Goal: Find specific page/section: Find specific page/section

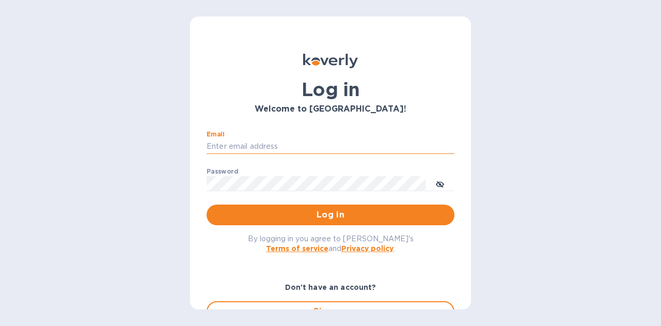
click at [275, 148] on input "Email" at bounding box center [331, 146] width 248 height 15
type input "[PERSON_NAME][EMAIL_ADDRESS][DOMAIN_NAME]"
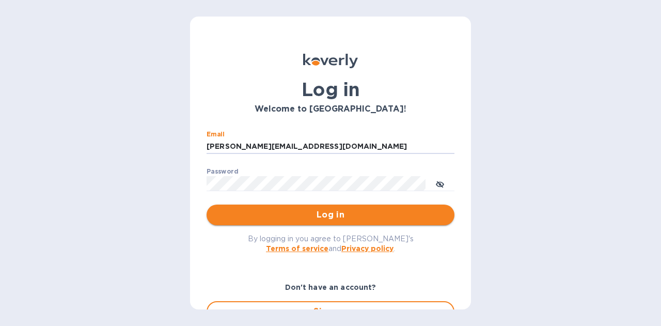
click at [351, 222] on button "Log in" at bounding box center [331, 215] width 248 height 21
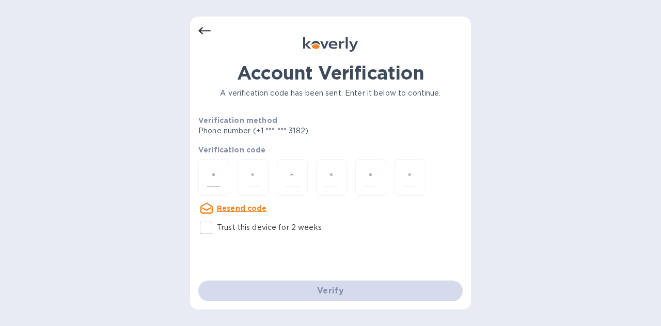
click at [225, 180] on div at bounding box center [213, 177] width 31 height 37
type input "4"
type input "0"
type input "1"
type input "0"
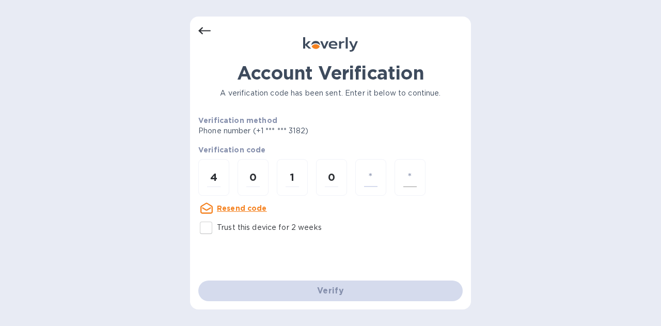
type input "4"
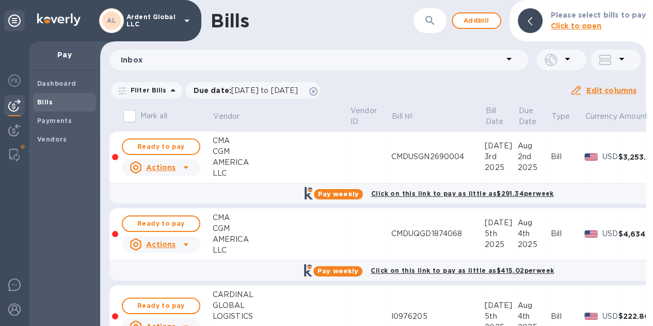
click at [13, 118] on div at bounding box center [14, 183] width 29 height 285
click at [13, 130] on img at bounding box center [14, 130] width 12 height 12
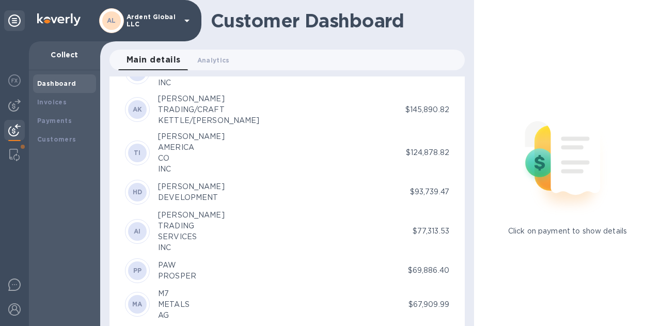
scroll to position [362, 0]
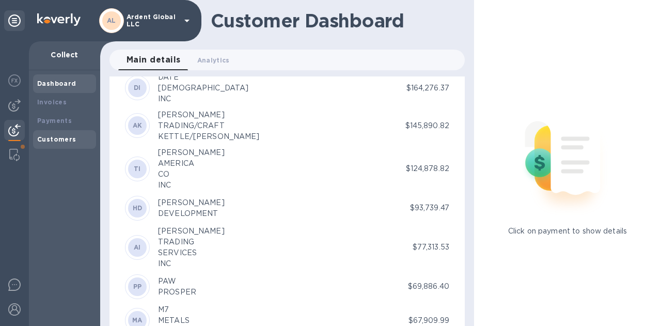
click at [55, 143] on b "Customers" at bounding box center [56, 139] width 39 height 8
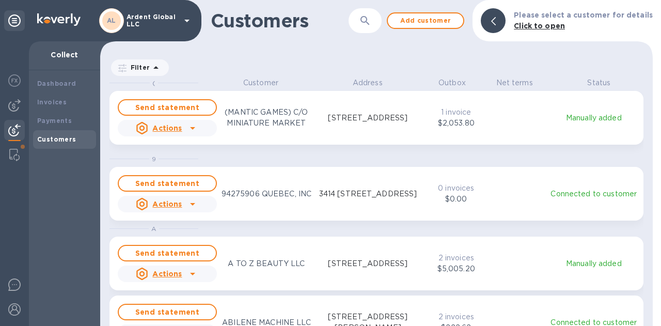
scroll to position [240, 549]
click at [373, 29] on button "button" at bounding box center [365, 20] width 25 height 25
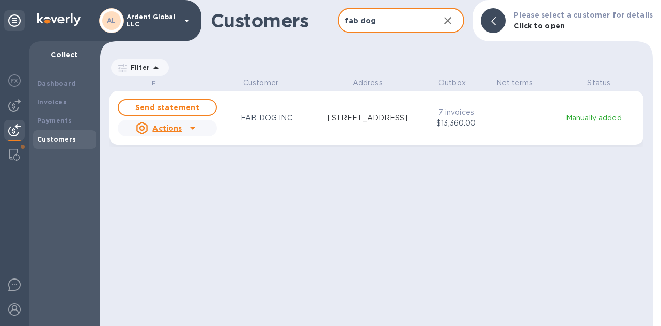
type input "fab dog"
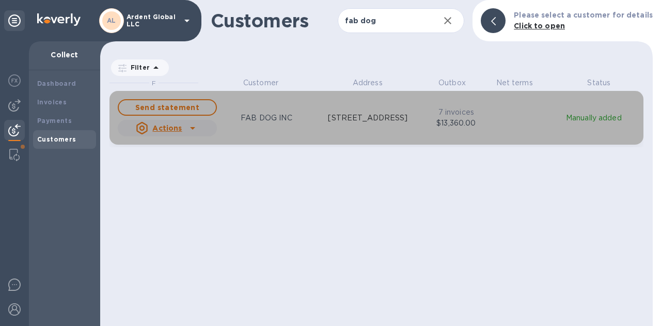
click at [328, 123] on p "300-3 STATE RT 17 S,UNIT F, LODI, NJ 07644 US" at bounding box center [368, 118] width 80 height 11
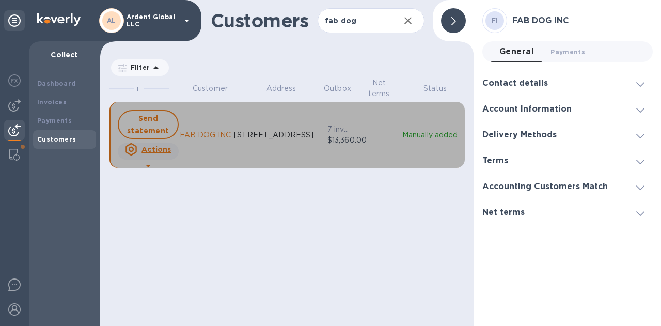
click at [407, 134] on p "Manually added" at bounding box center [429, 135] width 57 height 11
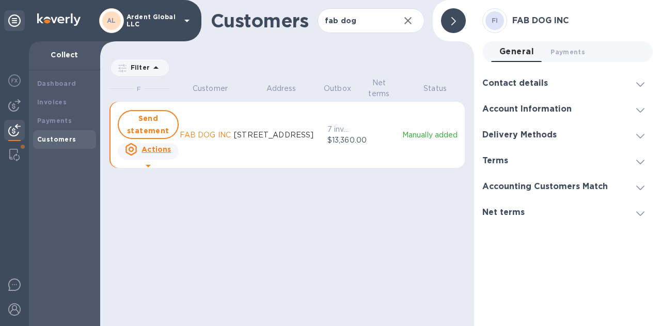
click at [151, 165] on icon "grid" at bounding box center [148, 166] width 5 height 3
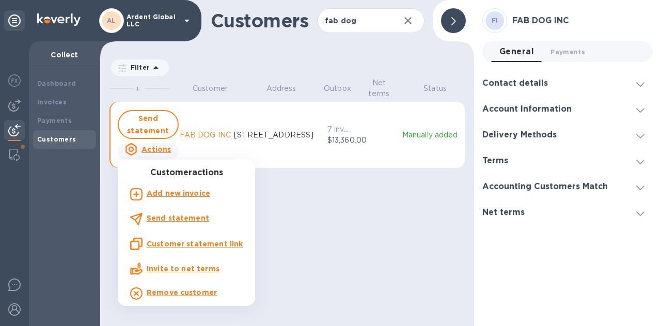
click at [359, 229] on div at bounding box center [330, 163] width 661 height 326
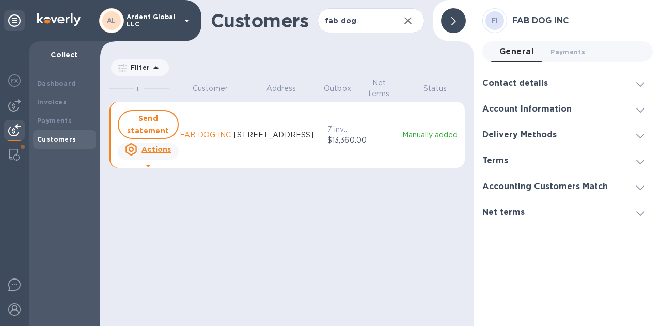
click at [642, 114] on span at bounding box center [640, 109] width 8 height 10
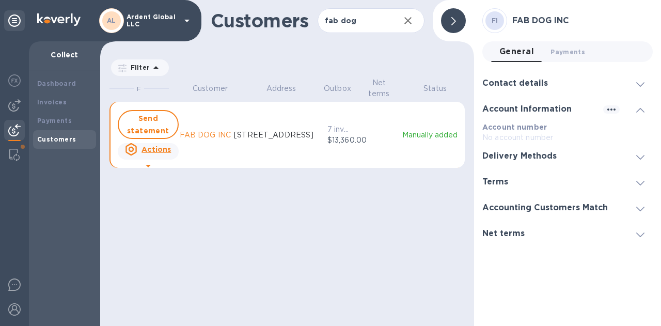
click at [644, 152] on span at bounding box center [640, 156] width 8 height 10
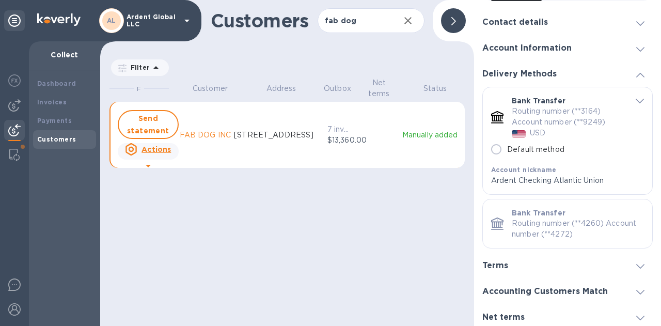
scroll to position [64, 0]
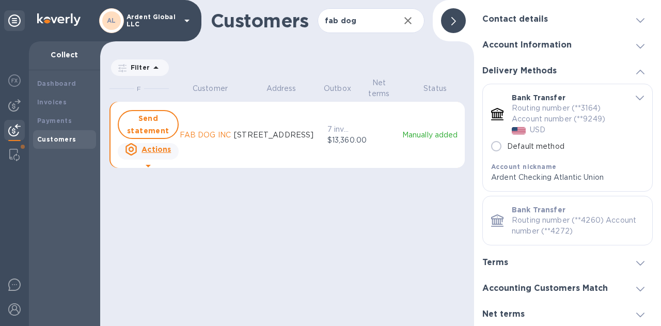
click at [637, 261] on icon at bounding box center [640, 263] width 8 height 5
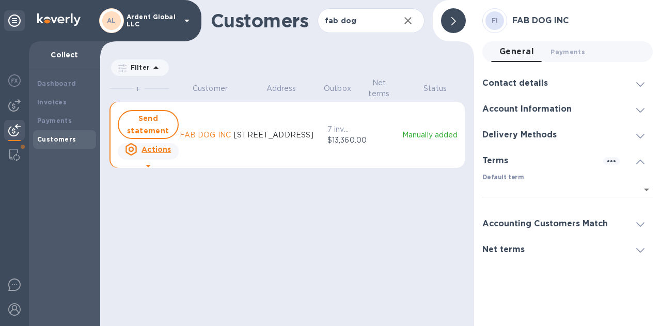
click at [640, 227] on span at bounding box center [640, 224] width 8 height 10
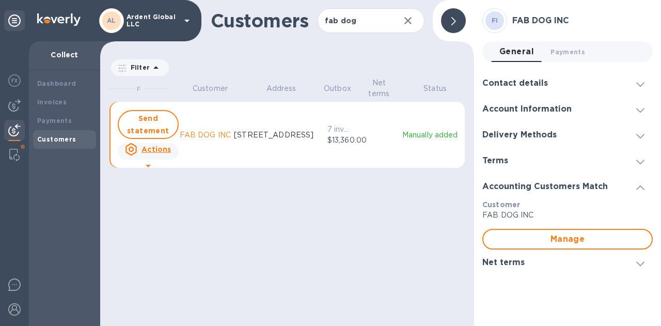
click at [644, 265] on icon at bounding box center [640, 263] width 8 height 5
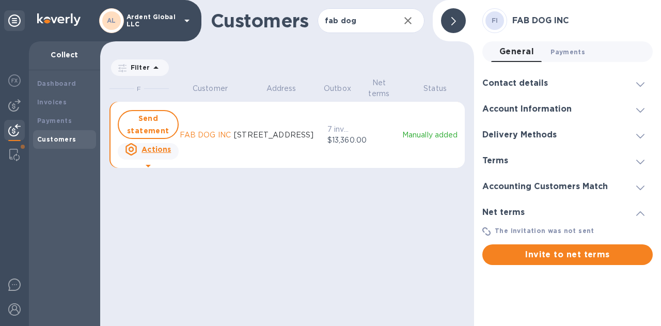
click at [572, 44] on button "Payments 0" at bounding box center [567, 51] width 51 height 21
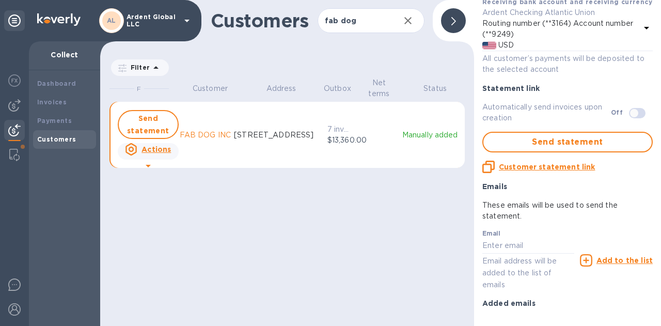
scroll to position [197, 0]
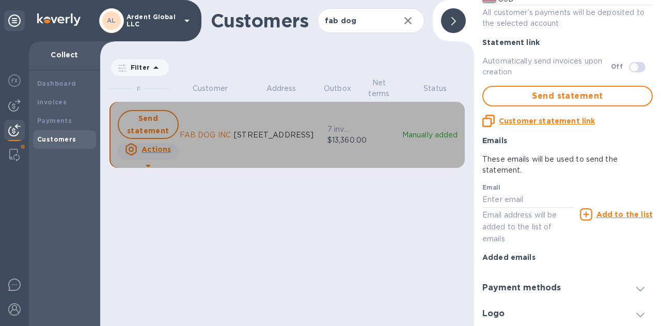
click at [154, 160] on icon "grid" at bounding box center [148, 166] width 12 height 12
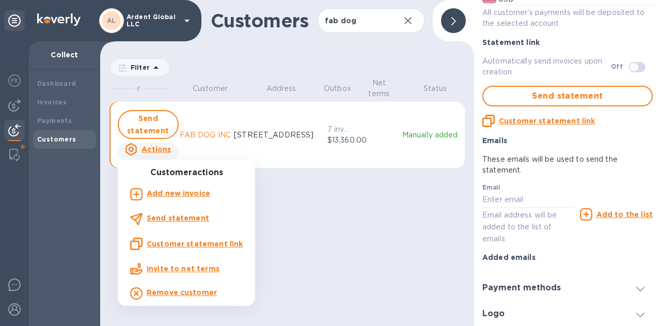
click at [64, 198] on div at bounding box center [330, 163] width 661 height 326
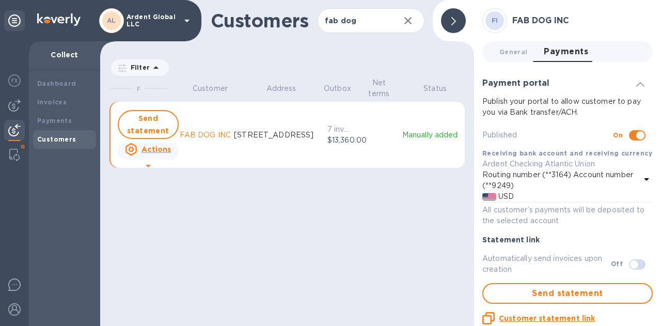
scroll to position [240, 370]
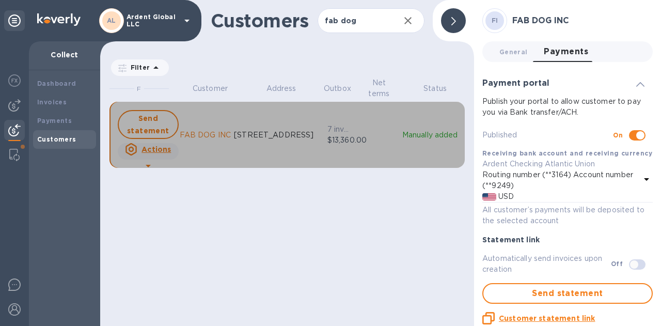
click at [346, 129] on p "7 invoices" at bounding box center [339, 129] width 24 height 11
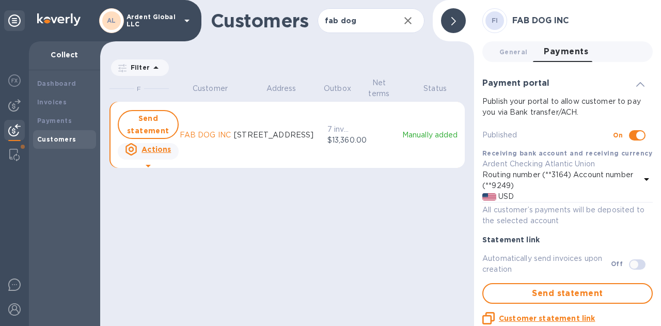
click at [330, 129] on p "7 invoices" at bounding box center [339, 129] width 24 height 11
click at [429, 134] on p "Manually added" at bounding box center [429, 135] width 57 height 11
